Goal: Transaction & Acquisition: Purchase product/service

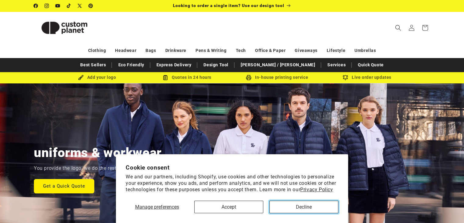
click at [292, 201] on button "Decline" at bounding box center [304, 207] width 69 height 13
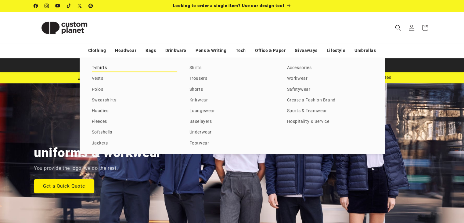
click at [104, 64] on link "T-shirts" at bounding box center [134, 68] width 85 height 8
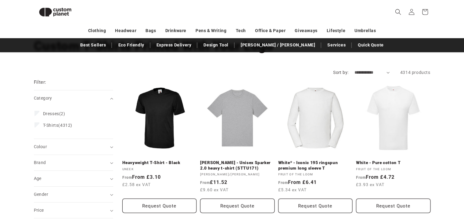
scroll to position [44, 0]
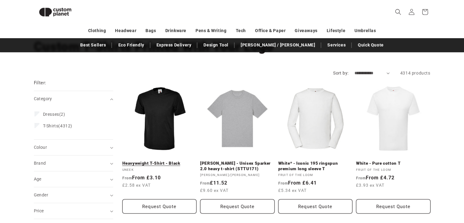
click at [163, 166] on link "Heavyweight T-Shirt - Black" at bounding box center [159, 163] width 74 height 5
click at [167, 161] on link "Heavyweight T-Shirt - Black" at bounding box center [159, 163] width 74 height 5
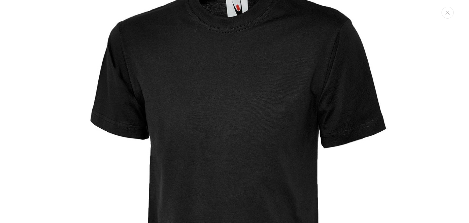
scroll to position [43, 0]
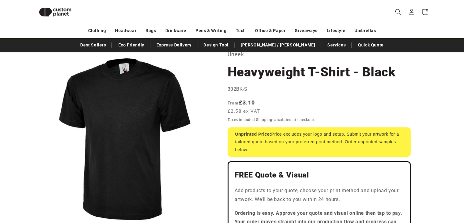
scroll to position [39, 0]
